Goal: Information Seeking & Learning: Learn about a topic

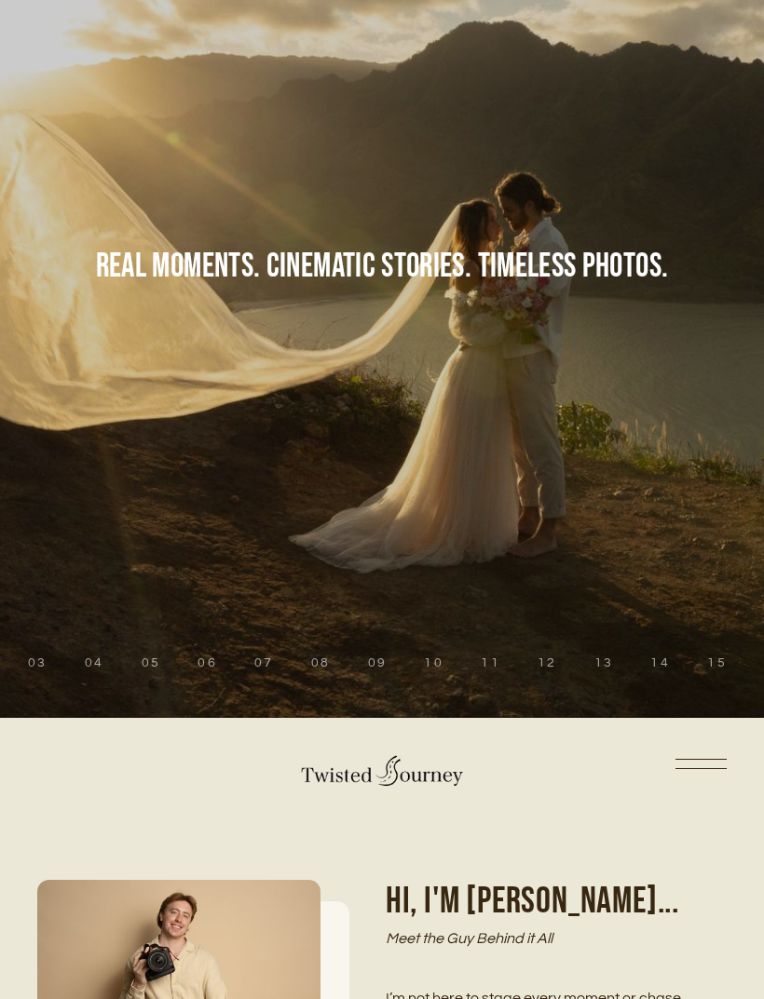
scroll to position [794, 0]
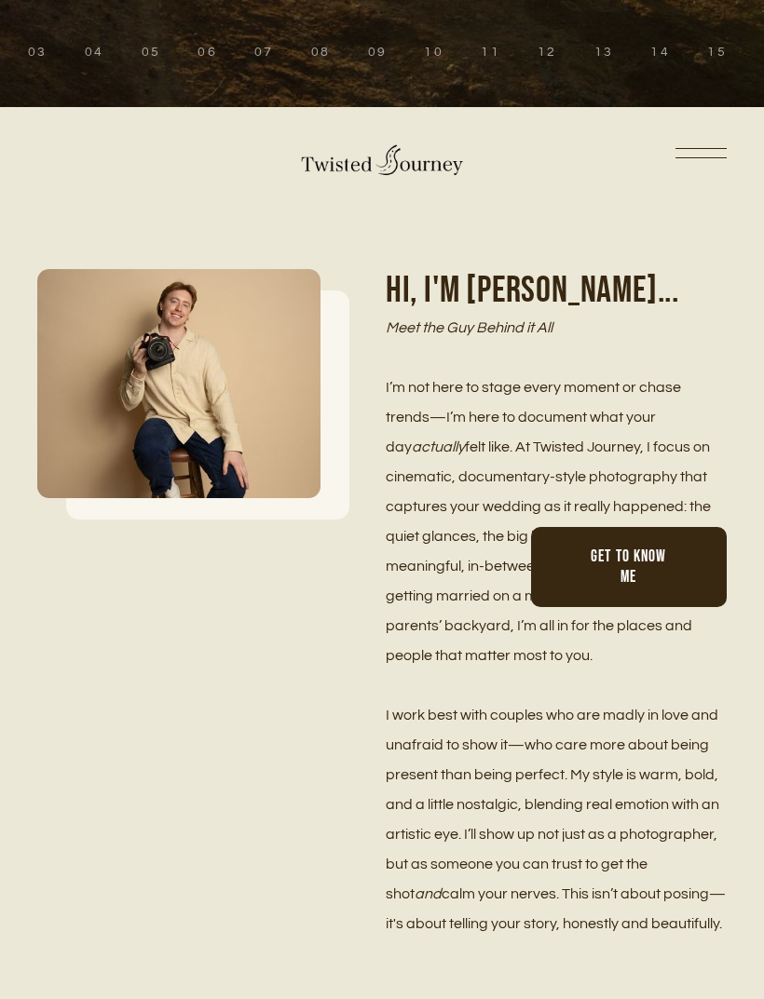
click at [703, 163] on link at bounding box center [700, 156] width 51 height 13
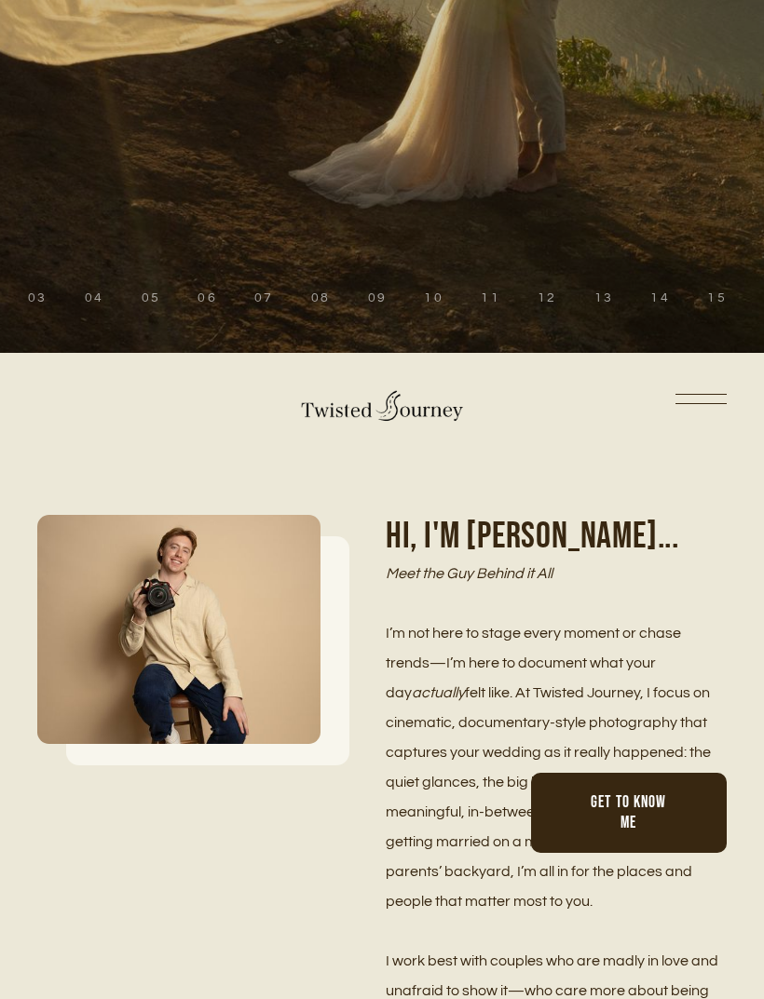
scroll to position [560, 0]
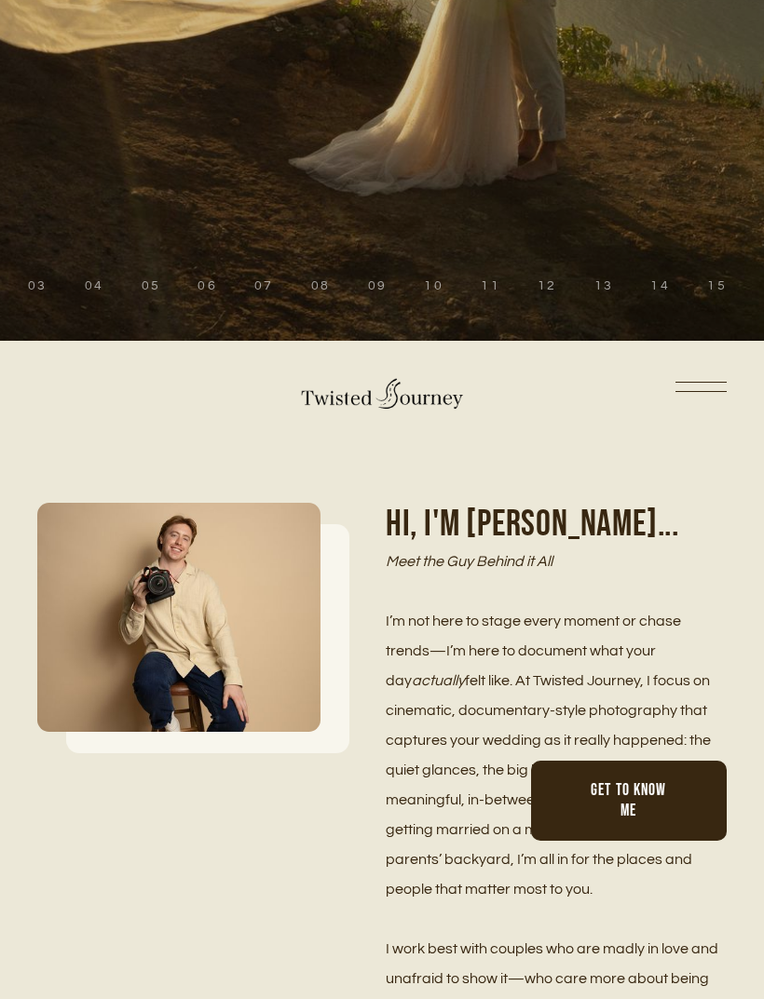
click at [704, 420] on nav "Home Portfolio Weddings Couples Seniors Blog Investment Contact About" at bounding box center [381, 391] width 689 height 98
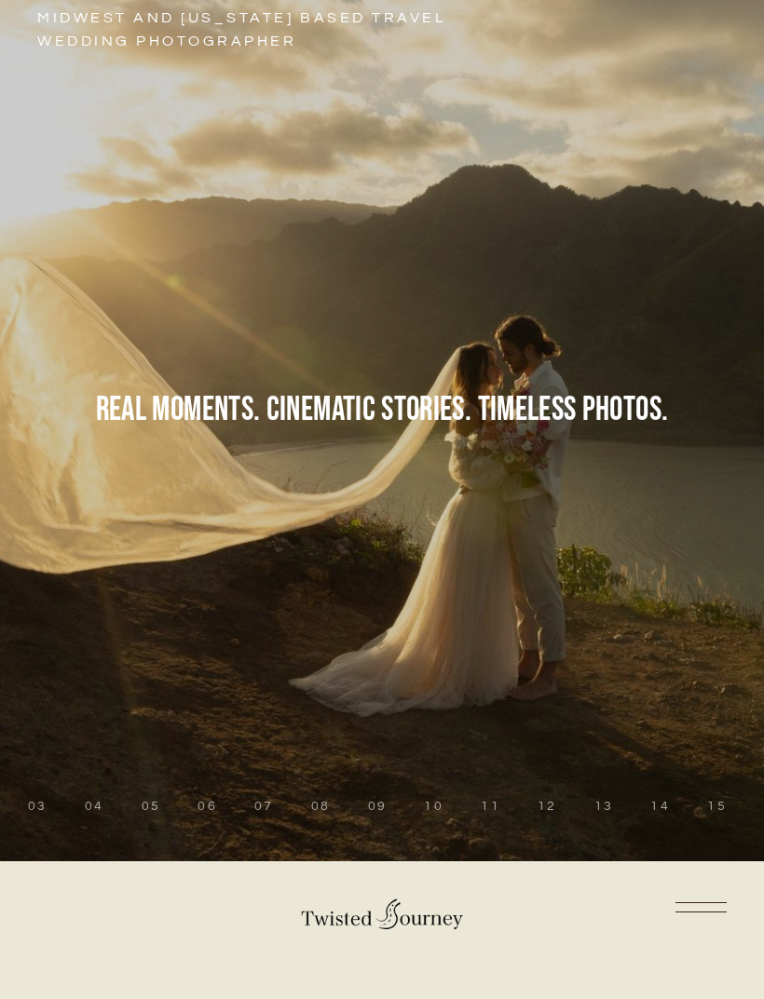
click at [712, 904] on link at bounding box center [700, 910] width 51 height 13
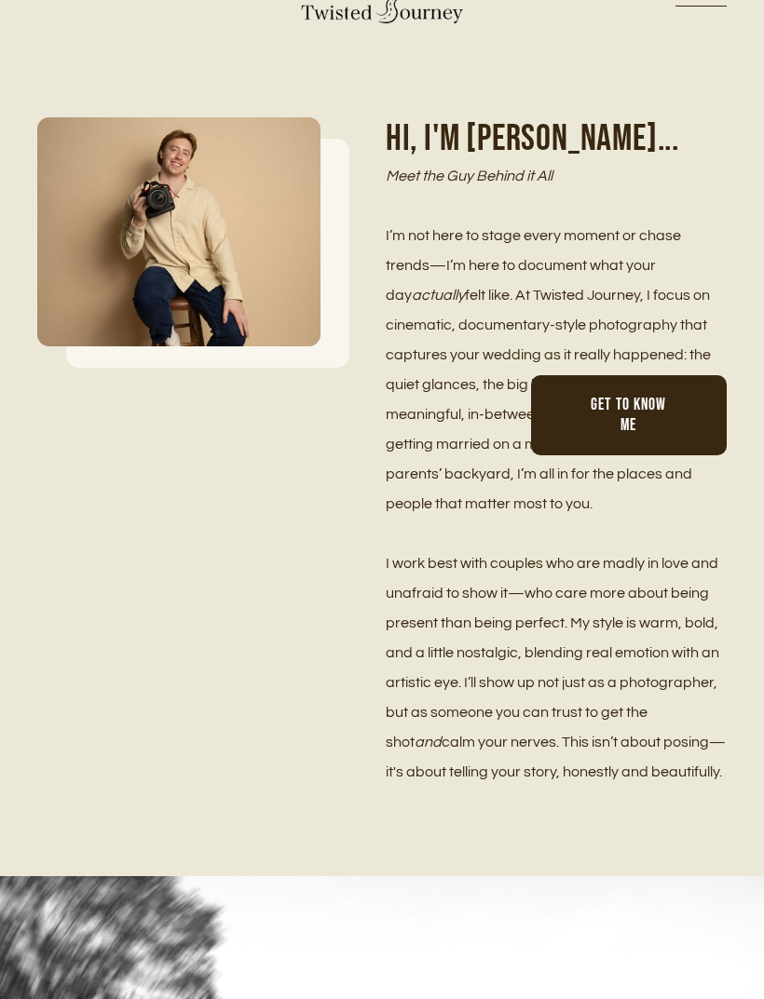
scroll to position [921, 0]
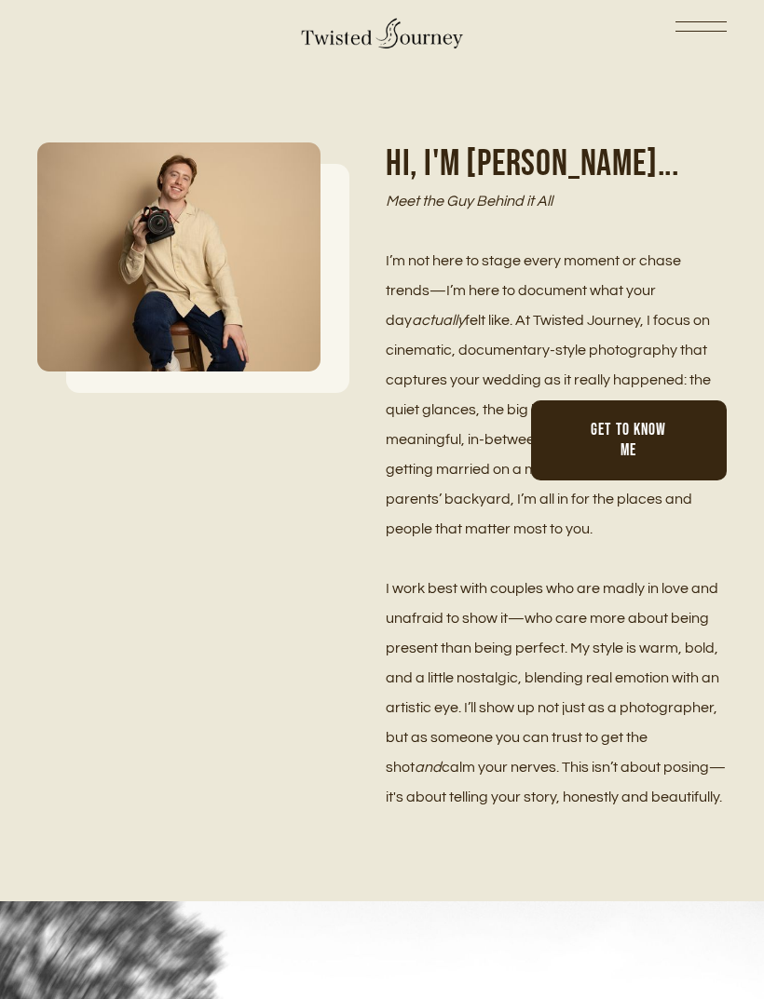
click at [721, 36] on link at bounding box center [700, 29] width 51 height 13
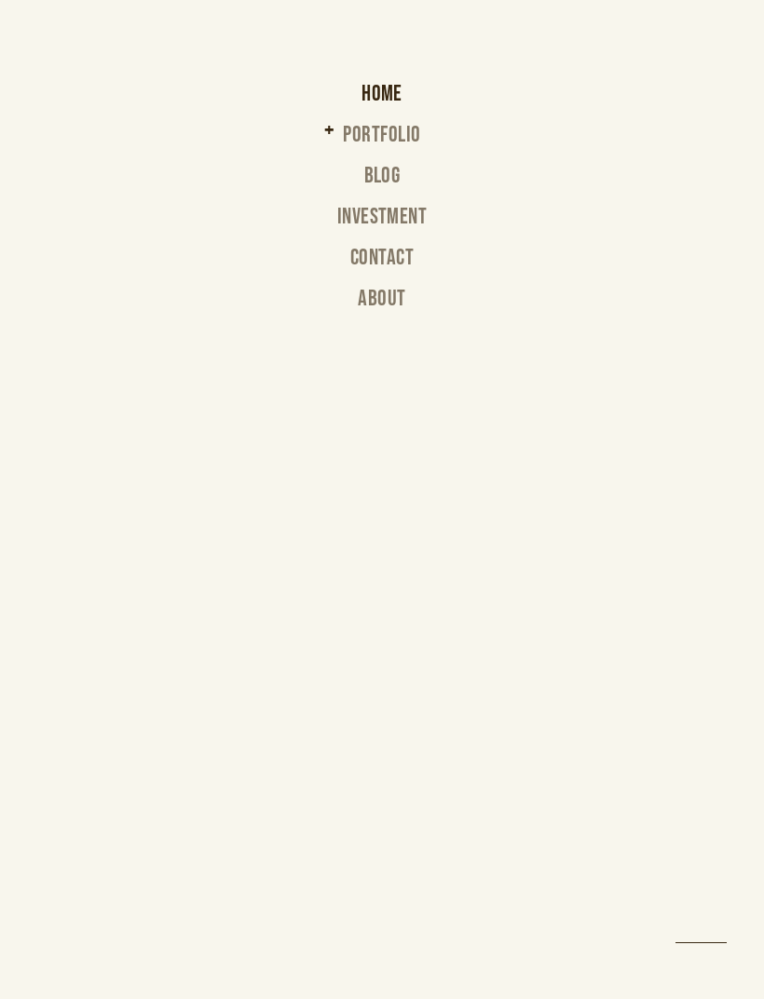
click at [396, 219] on link "Investment" at bounding box center [382, 226] width 90 height 41
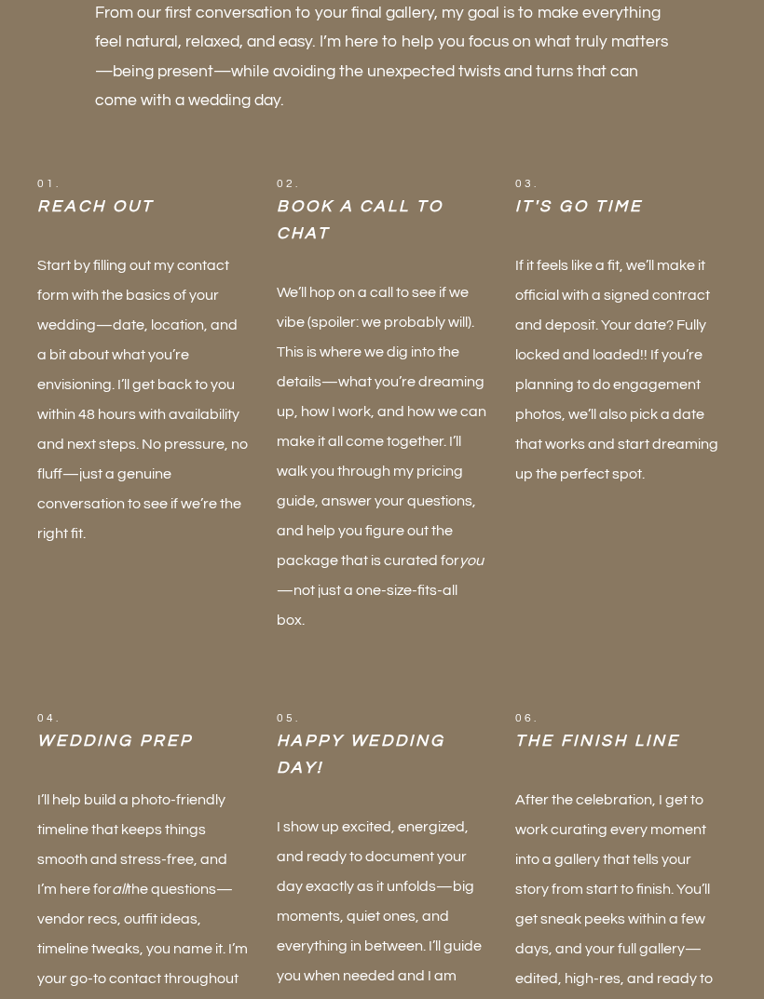
scroll to position [1051, 0]
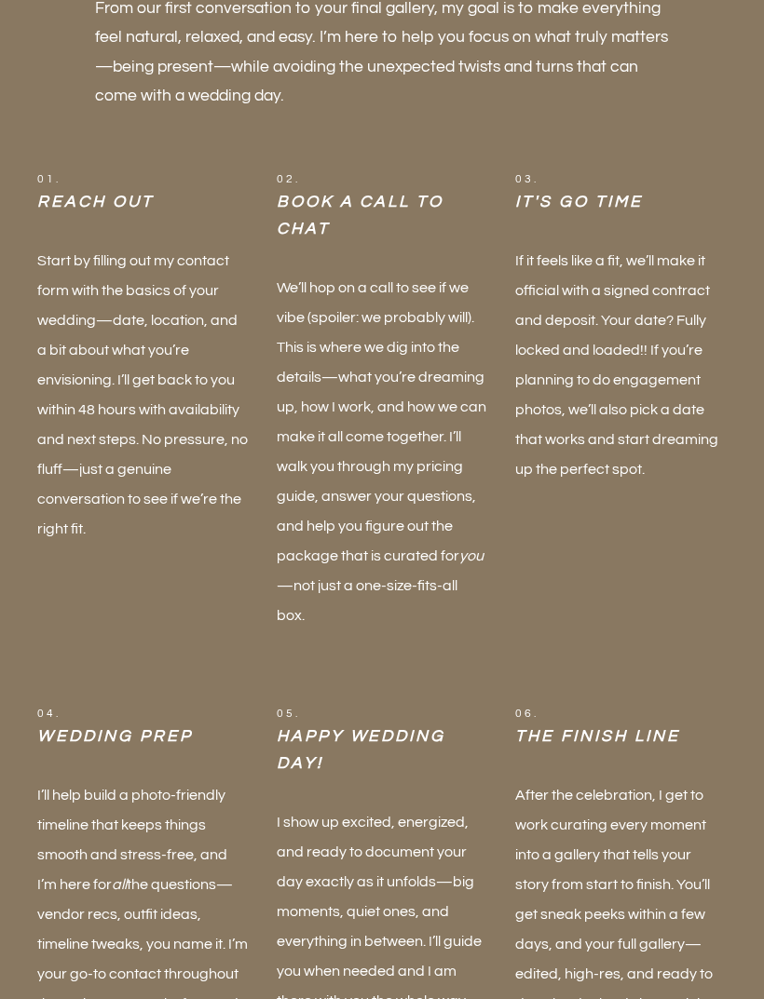
click at [710, 529] on div "03. IT's GO TIME If it feels like a fit, we’ll make it official with a signed c…" at bounding box center [620, 401] width 239 height 461
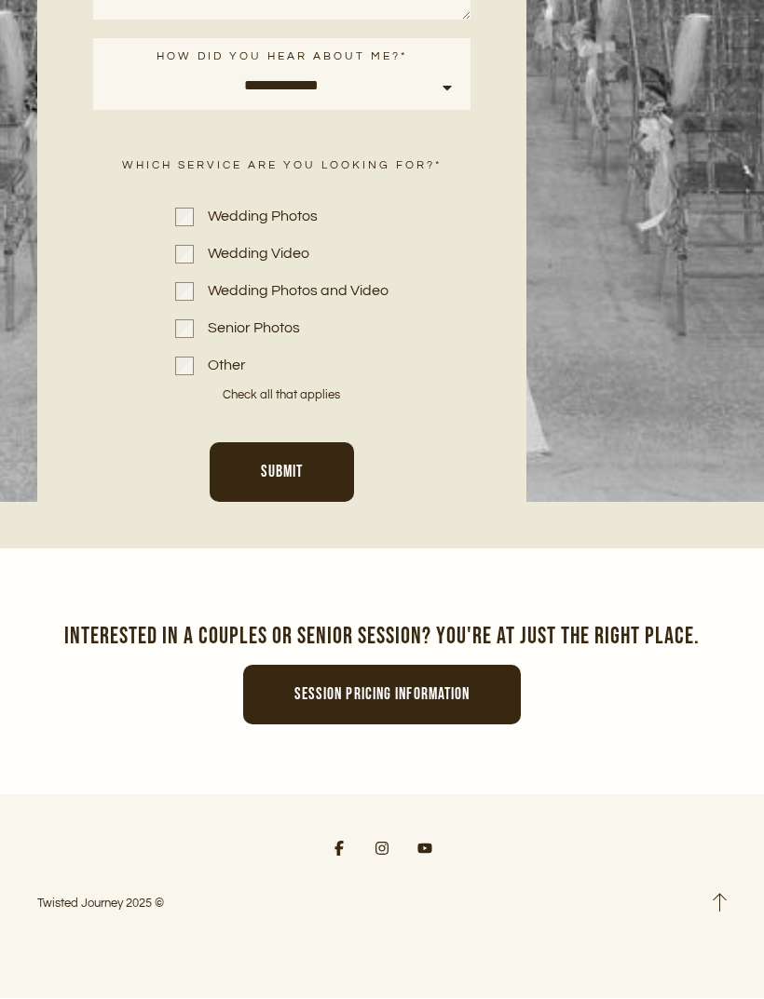
scroll to position [7968, 0]
click at [269, 725] on link "Session pricing information" at bounding box center [382, 696] width 278 height 60
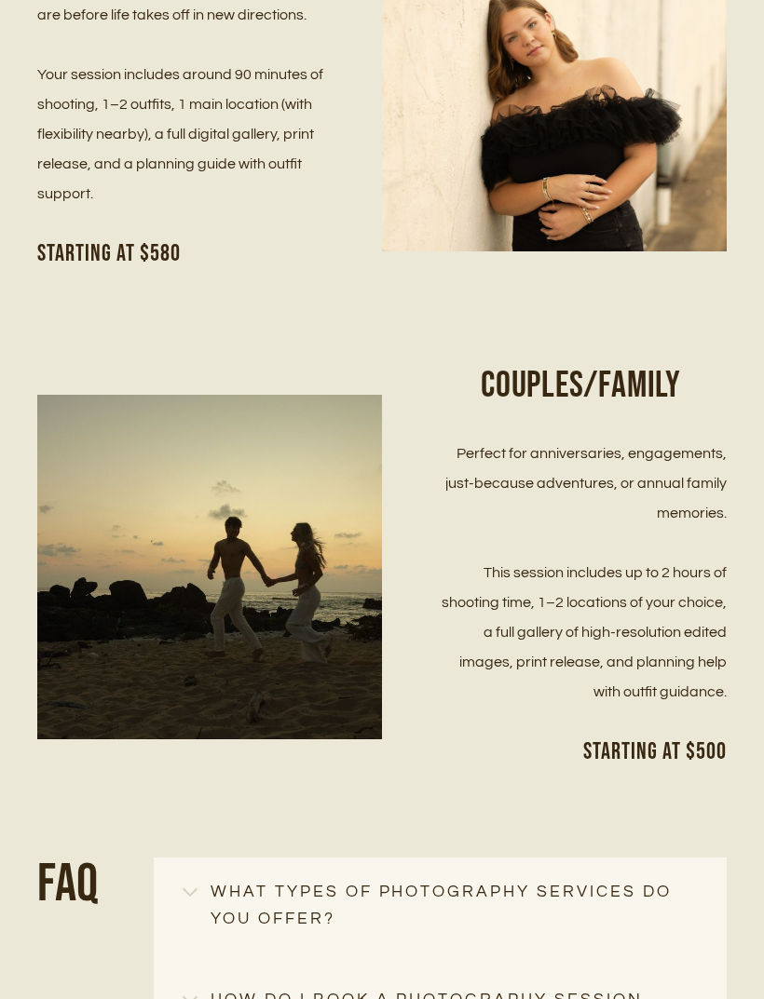
scroll to position [628, 0]
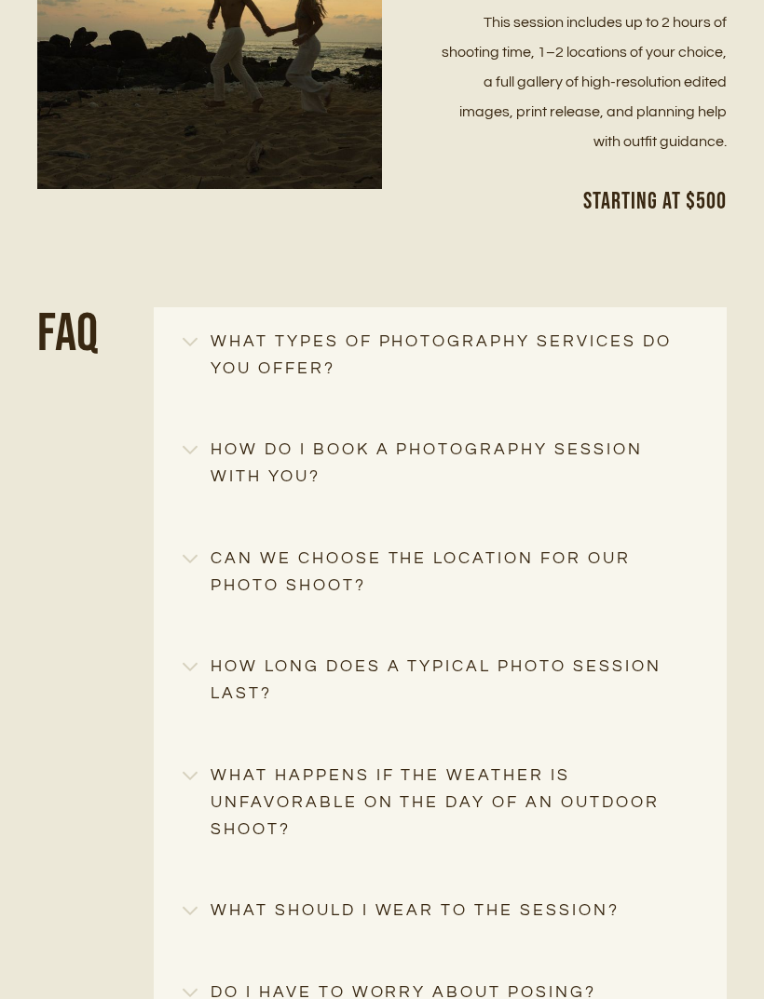
click at [226, 471] on h4 "How do I book a photography session with you?" at bounding box center [440, 465] width 515 height 54
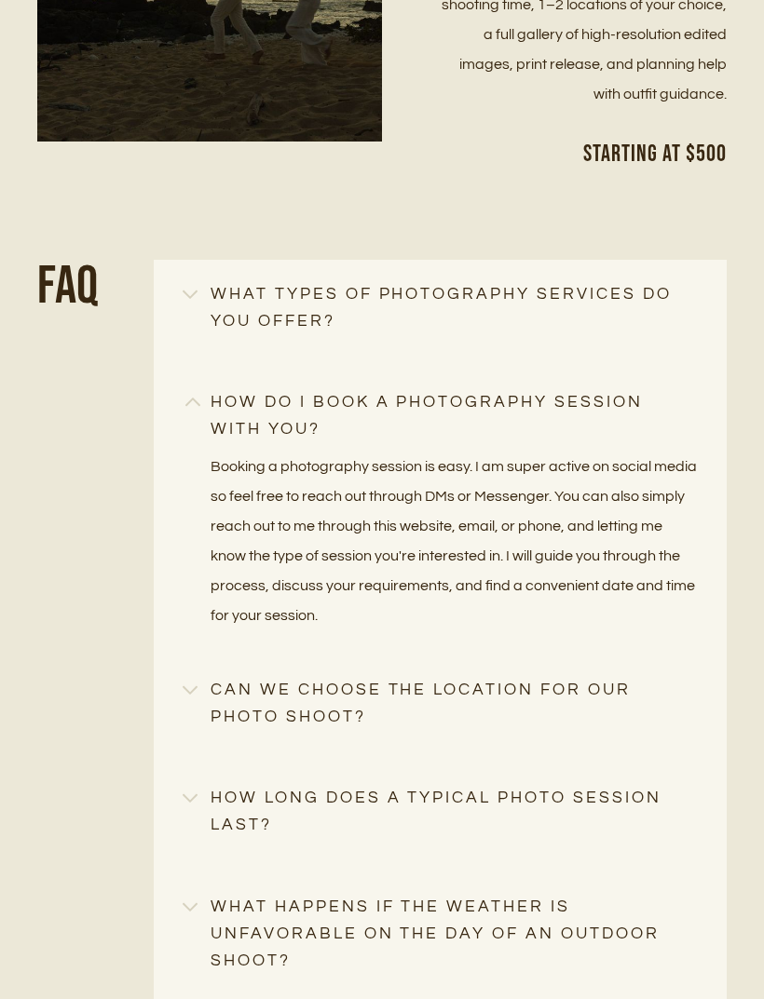
scroll to position [1232, 0]
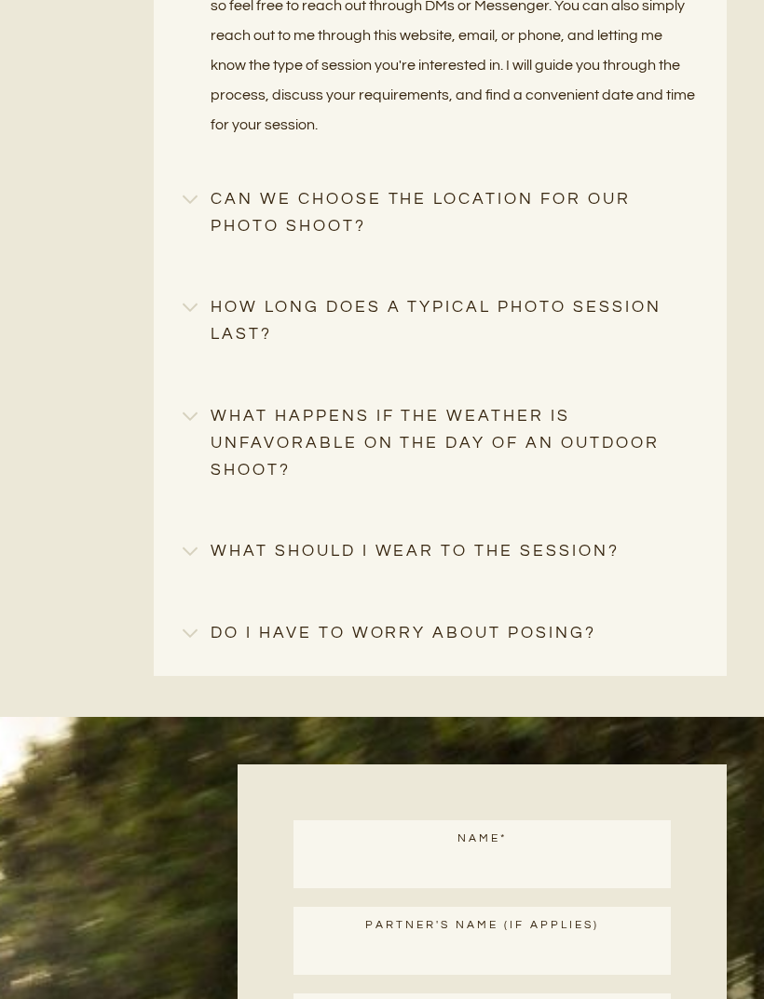
click at [622, 448] on h4 "What happens if the weather is unfavorable on the day of an outdoor shoot?" at bounding box center [440, 444] width 515 height 82
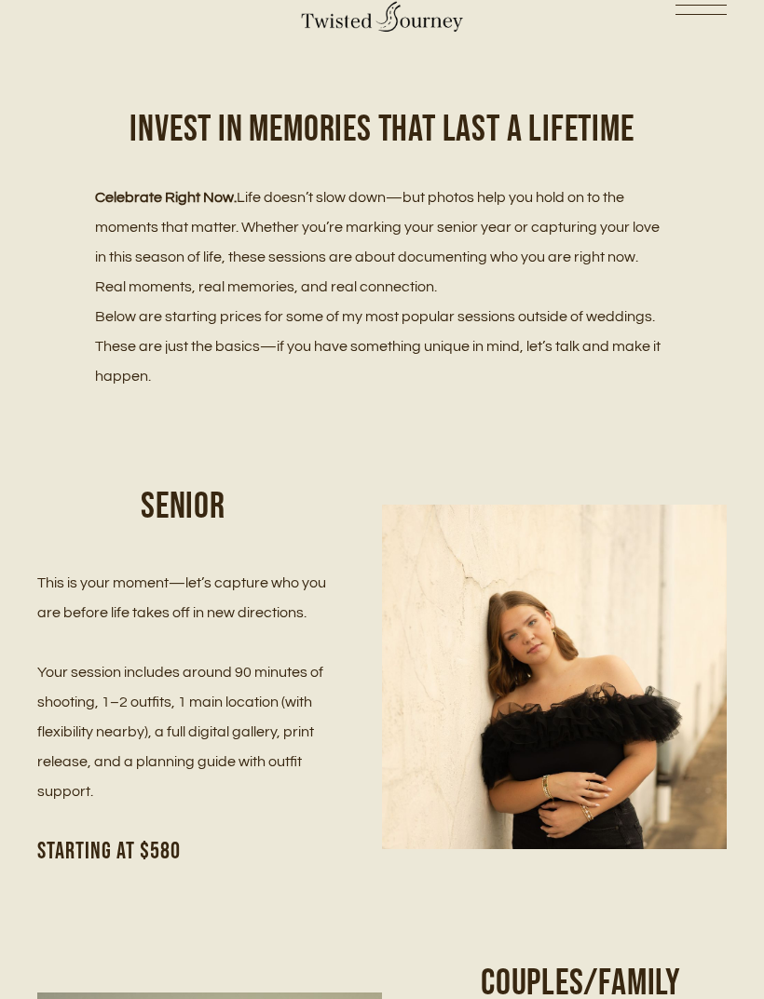
scroll to position [0, 0]
